Goal: Information Seeking & Learning: Learn about a topic

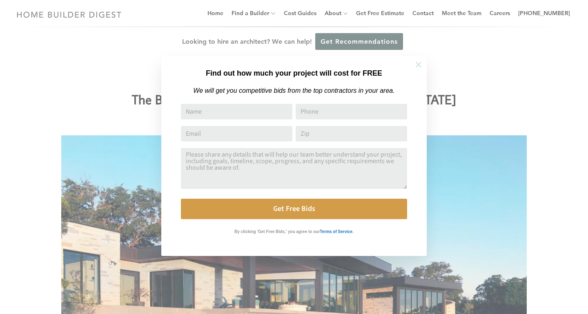
click at [416, 62] on icon at bounding box center [419, 65] width 6 height 6
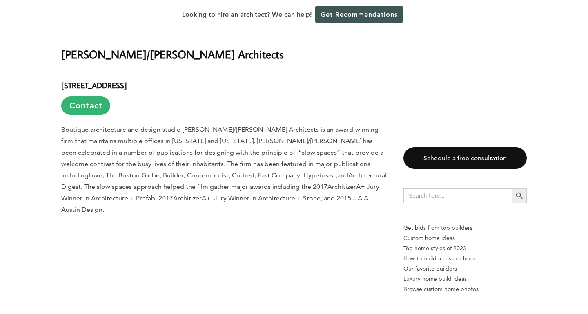
scroll to position [809, 0]
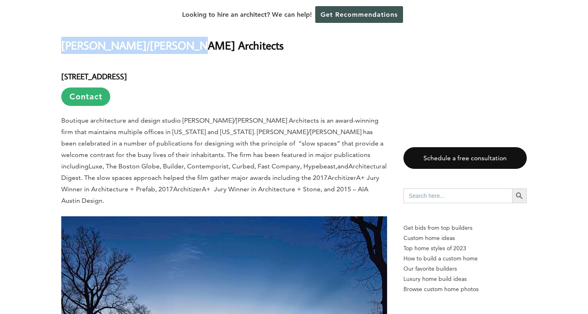
drag, startPoint x: 192, startPoint y: 33, endPoint x: 59, endPoint y: 40, distance: 133.3
copy h2 "[PERSON_NAME]/[PERSON_NAME] Architects"
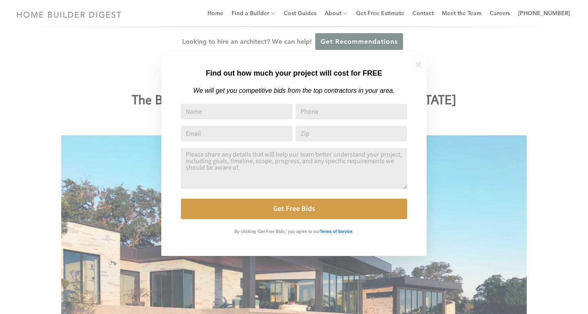
click at [419, 65] on icon at bounding box center [419, 65] width 6 height 6
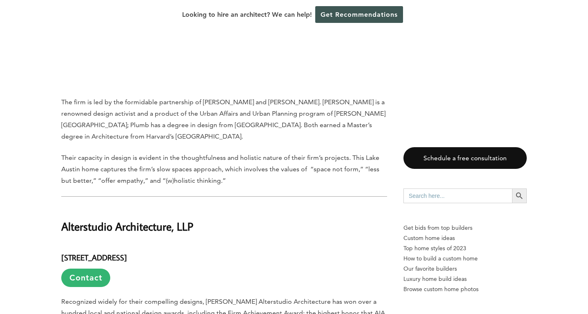
scroll to position [1238, 0]
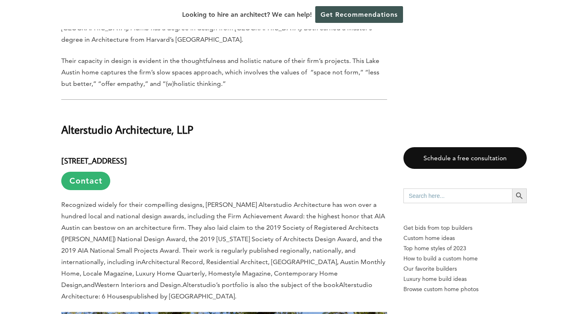
click at [152, 109] on h2 "Alterstudio Architecture, LLP" at bounding box center [224, 123] width 326 height 28
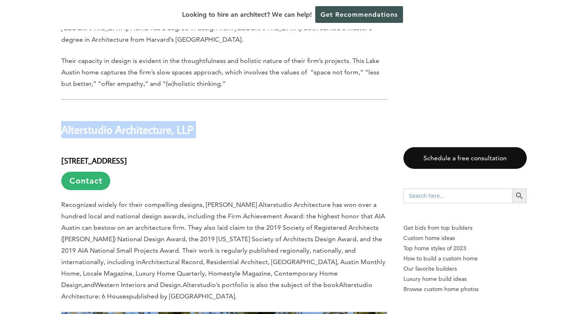
click at [152, 109] on h2 "Alterstudio Architecture, LLP" at bounding box center [224, 123] width 326 height 28
copy div "Alterstudio Architecture, LLP"
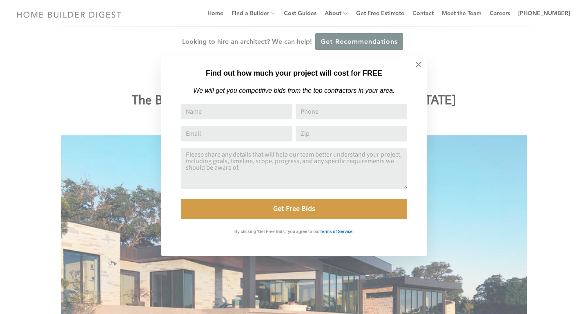
click at [25, 243] on div "Find out how much your project will cost for FREE We will get you competitive b…" at bounding box center [294, 157] width 588 height 314
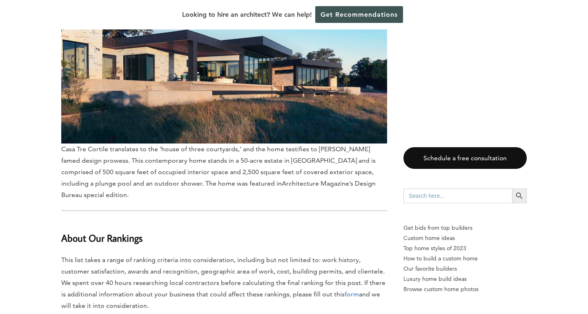
scroll to position [8458, 0]
